Goal: Information Seeking & Learning: Learn about a topic

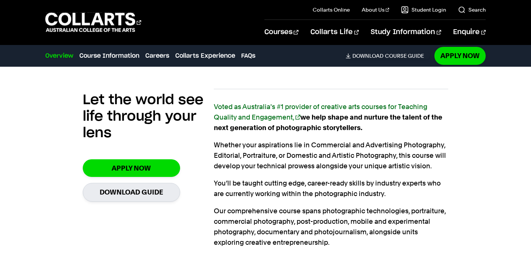
scroll to position [457, 0]
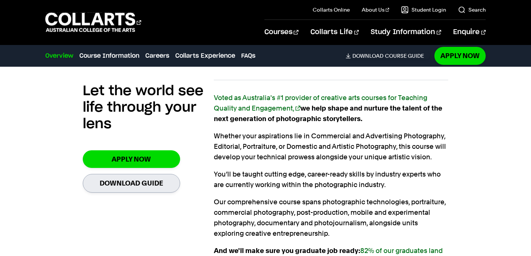
click at [114, 185] on link "Download Guide" at bounding box center [131, 183] width 97 height 18
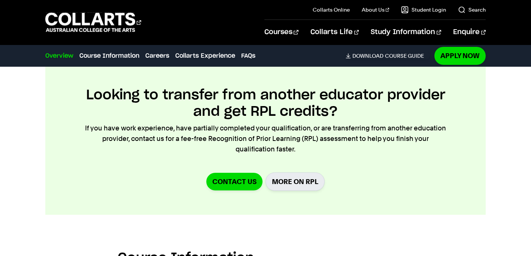
scroll to position [708, 0]
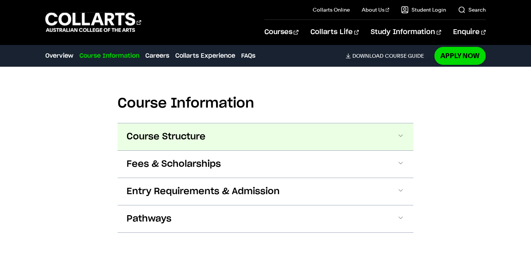
click at [243, 137] on button "Course Structure" at bounding box center [266, 136] width 296 height 27
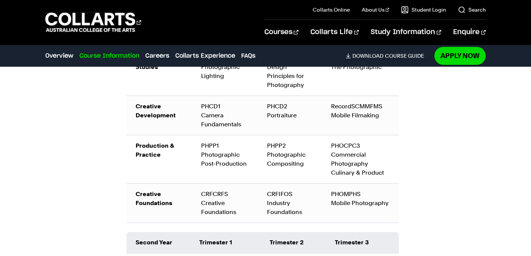
scroll to position [1072, 0]
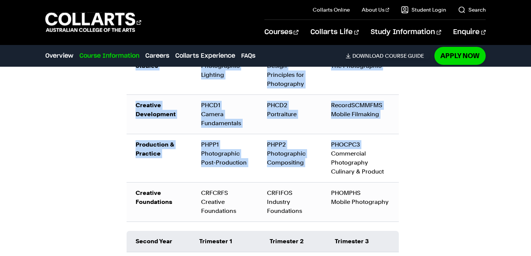
drag, startPoint x: 332, startPoint y: 152, endPoint x: 400, endPoint y: 172, distance: 70.9
click at [400, 172] on div "First Year Trimester 1 Trimester 2 Trimester 3 Photography Studies PHPS1 Photog…" at bounding box center [266, 123] width 278 height 197
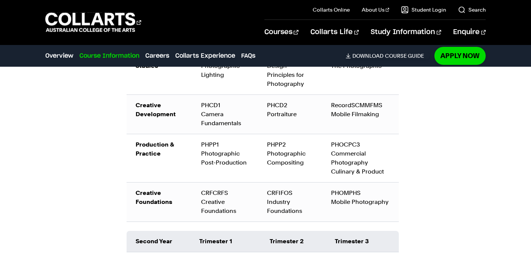
click at [392, 195] on td "PHOMPHS Mobile Photography" at bounding box center [360, 201] width 77 height 39
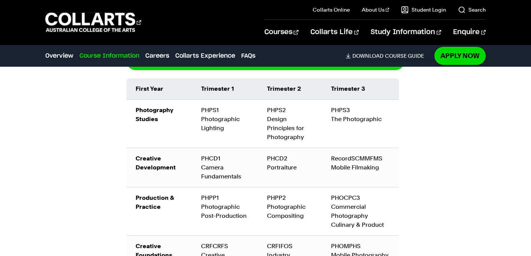
scroll to position [1018, 0]
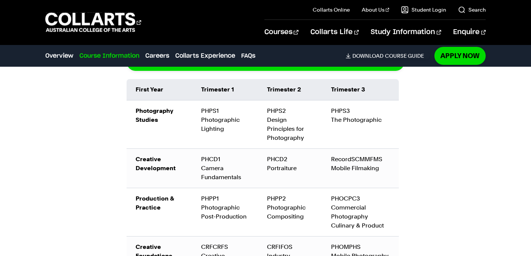
click at [350, 130] on td "PHPS3 The Photographic" at bounding box center [360, 124] width 77 height 48
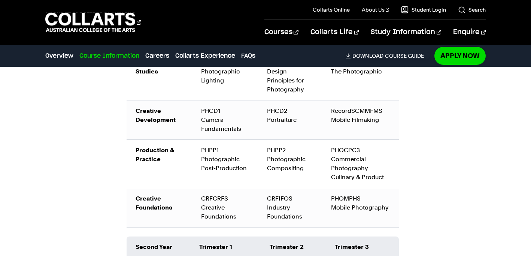
scroll to position [1069, 0]
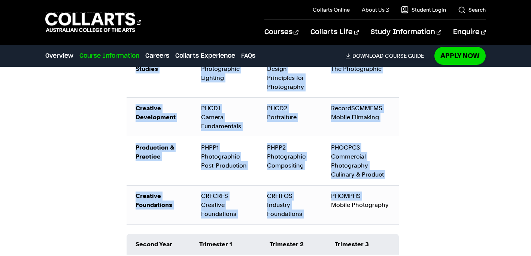
drag, startPoint x: 332, startPoint y: 204, endPoint x: 539, endPoint y: 209, distance: 206.8
click at [458, 191] on div "Course Information Course Structure Bachelor of Photography The Bachelor degree…" at bounding box center [265, 230] width 531 height 754
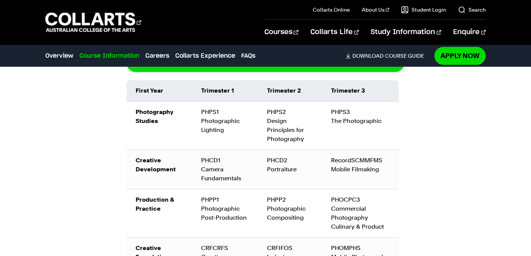
scroll to position [1017, 0]
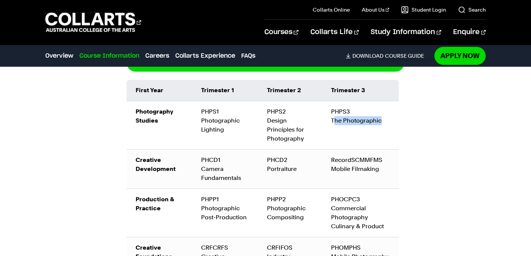
drag, startPoint x: 333, startPoint y: 119, endPoint x: 379, endPoint y: 119, distance: 46.5
click at [379, 119] on td "PHPS3 The Photographic" at bounding box center [360, 125] width 77 height 48
click at [379, 120] on td "PHPS3 The Photographic" at bounding box center [360, 125] width 77 height 48
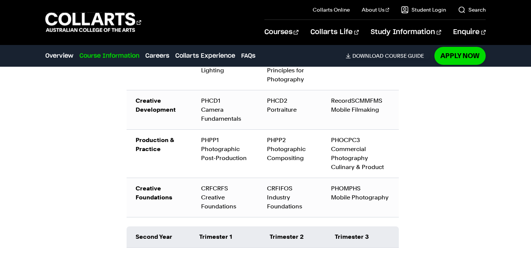
scroll to position [1062, 0]
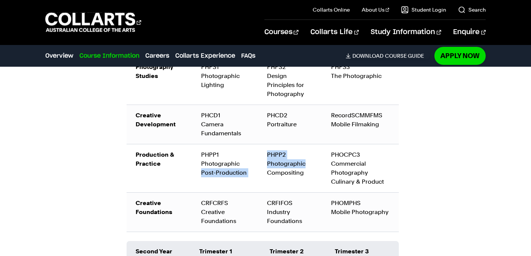
drag, startPoint x: 257, startPoint y: 164, endPoint x: 321, endPoint y: 164, distance: 64.4
click at [321, 164] on tr "Production & Practice PHPP1 Photographic Post-Production PHPP2 Photographic Com…" at bounding box center [263, 168] width 272 height 48
click at [321, 164] on td "PHPP2 Photographic Compositing" at bounding box center [290, 168] width 64 height 48
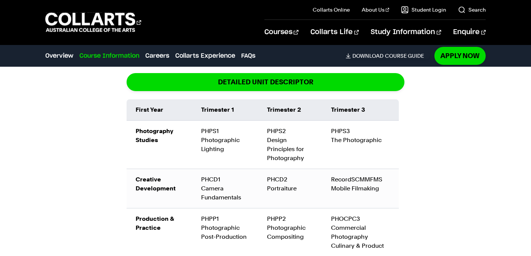
scroll to position [980, 0]
